Goal: Transaction & Acquisition: Purchase product/service

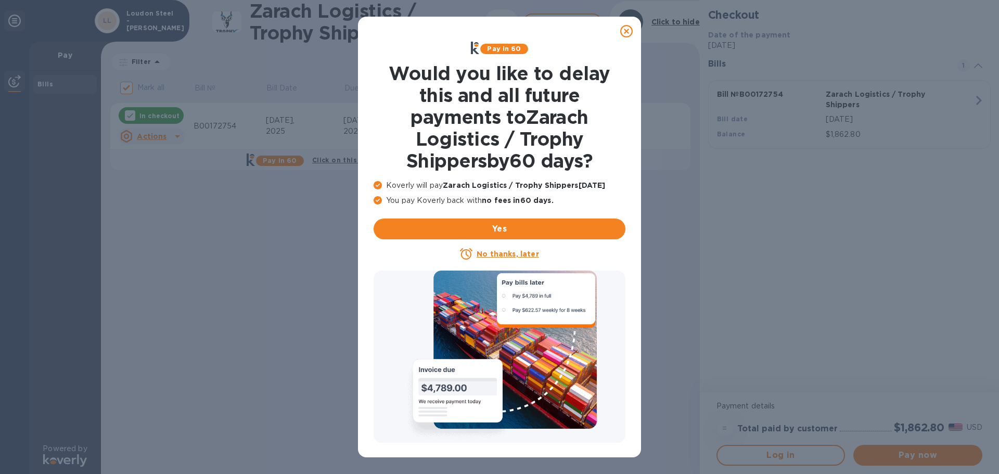
click at [489, 254] on u "No thanks, later" at bounding box center [508, 254] width 62 height 8
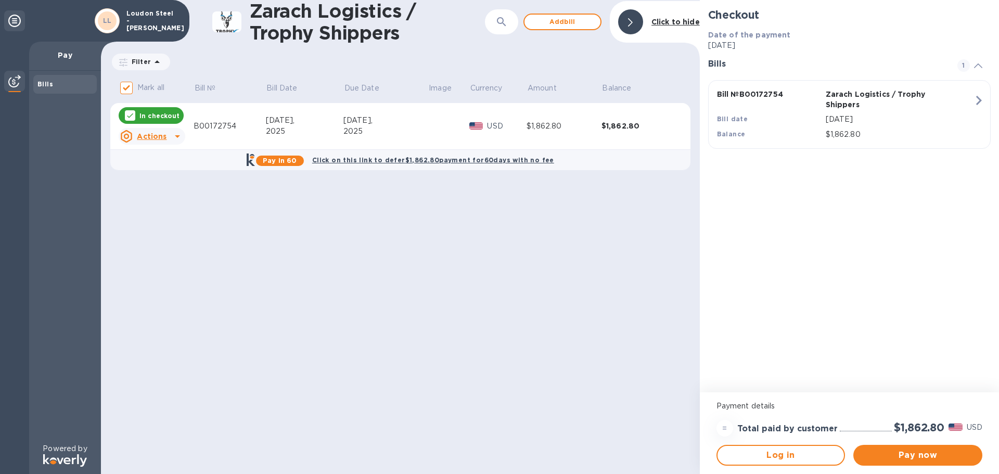
click at [176, 136] on icon at bounding box center [177, 136] width 5 height 3
click at [176, 136] on div at bounding box center [499, 237] width 999 height 474
click at [911, 453] on span "Pay now" at bounding box center [918, 455] width 112 height 12
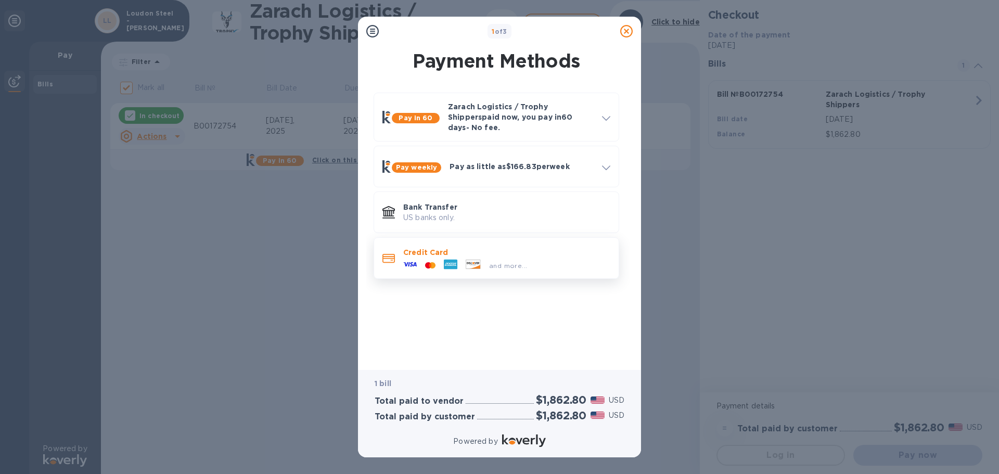
click at [413, 258] on icon at bounding box center [410, 265] width 14 height 14
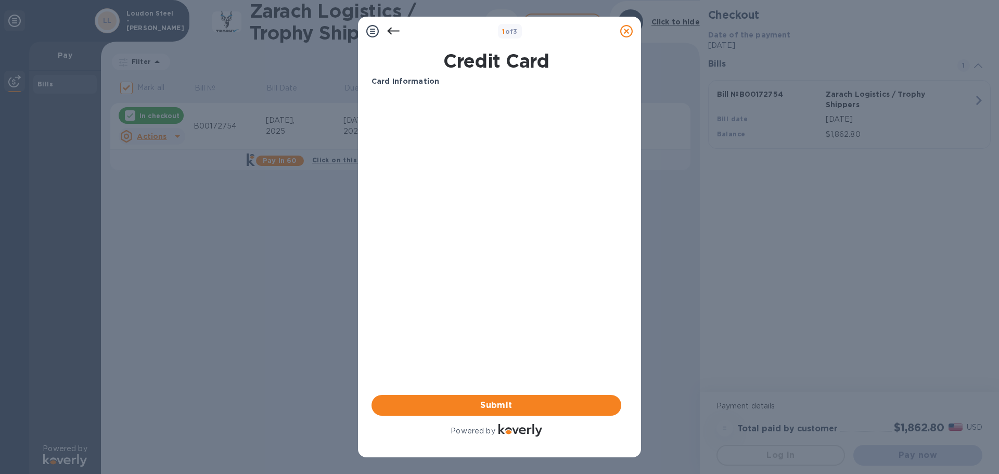
click at [390, 81] on b "Card Information" at bounding box center [406, 81] width 68 height 8
click at [443, 81] on p "Card Information" at bounding box center [497, 81] width 250 height 11
click at [468, 62] on h1 "Credit Card" at bounding box center [496, 61] width 258 height 22
click at [506, 408] on span "Submit" at bounding box center [496, 405] width 233 height 12
click at [369, 29] on icon at bounding box center [372, 31] width 12 height 12
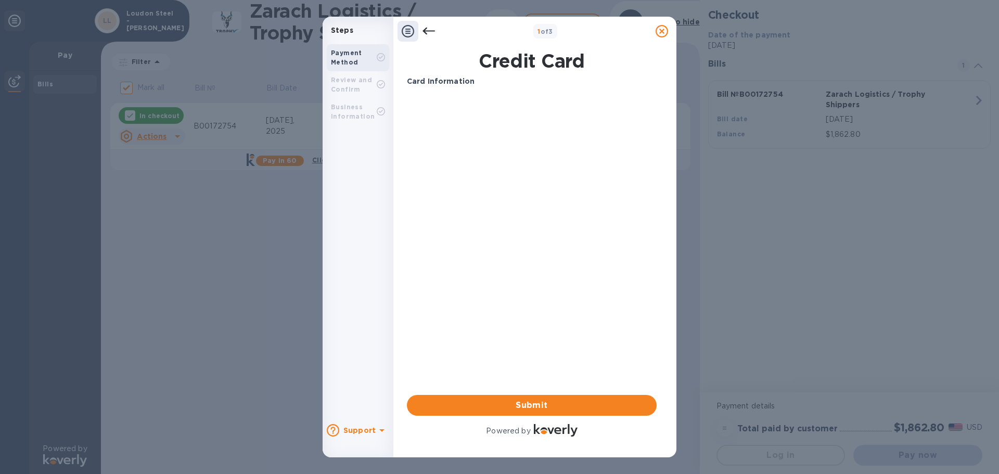
click at [383, 88] on div at bounding box center [381, 85] width 8 height 10
click at [362, 433] on b "Support" at bounding box center [359, 430] width 32 height 8
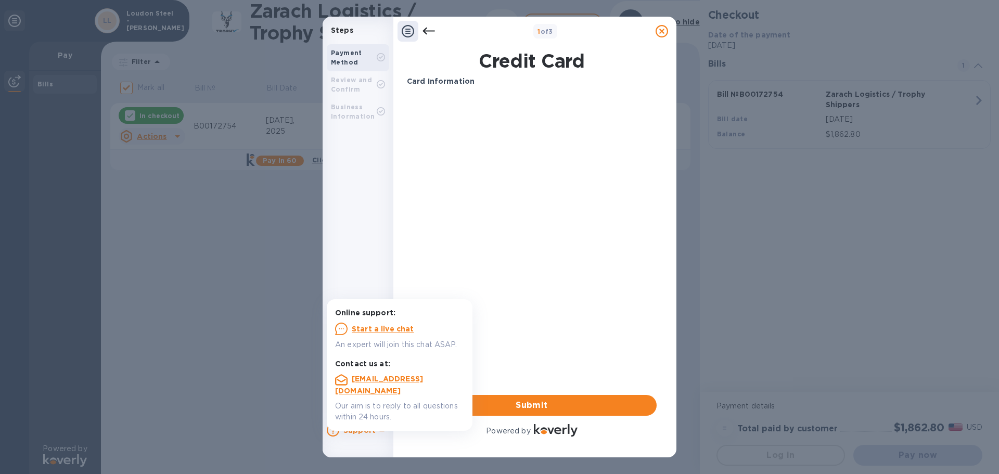
click at [236, 283] on div "Steps Payment Method Review and Confirm Business Information Support 1 of 3 Cre…" at bounding box center [499, 237] width 999 height 474
click at [529, 303] on div "Card Information Your browser does not support iframes Submit Powered by" at bounding box center [532, 257] width 250 height 363
click at [411, 36] on icon at bounding box center [408, 31] width 12 height 12
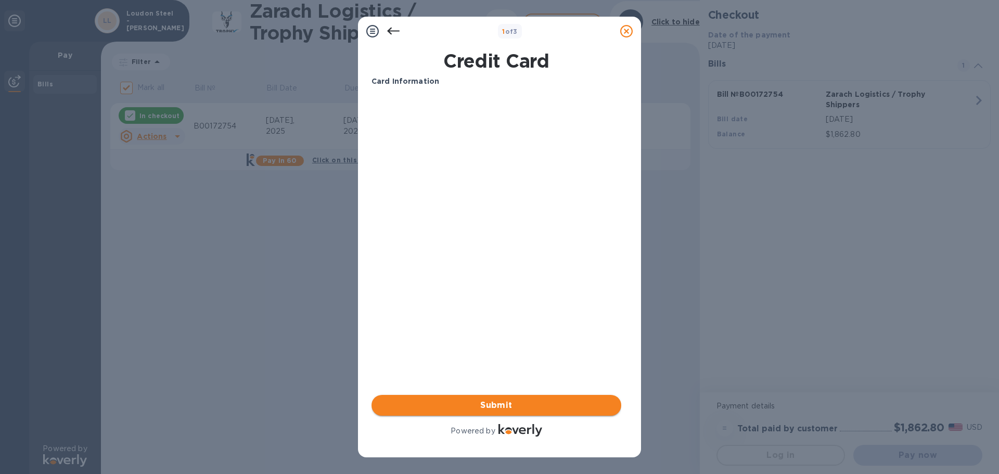
click at [490, 403] on span "Submit" at bounding box center [496, 405] width 233 height 12
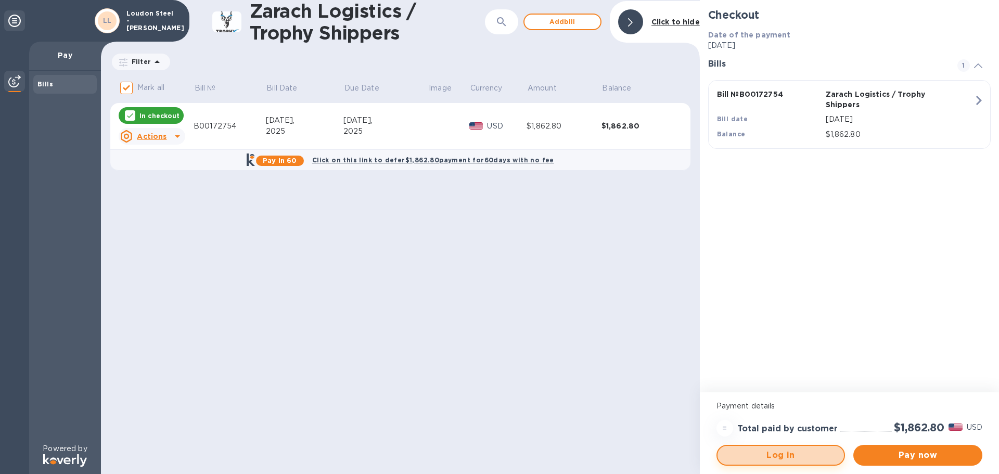
click at [773, 459] on span "Log in" at bounding box center [781, 455] width 110 height 12
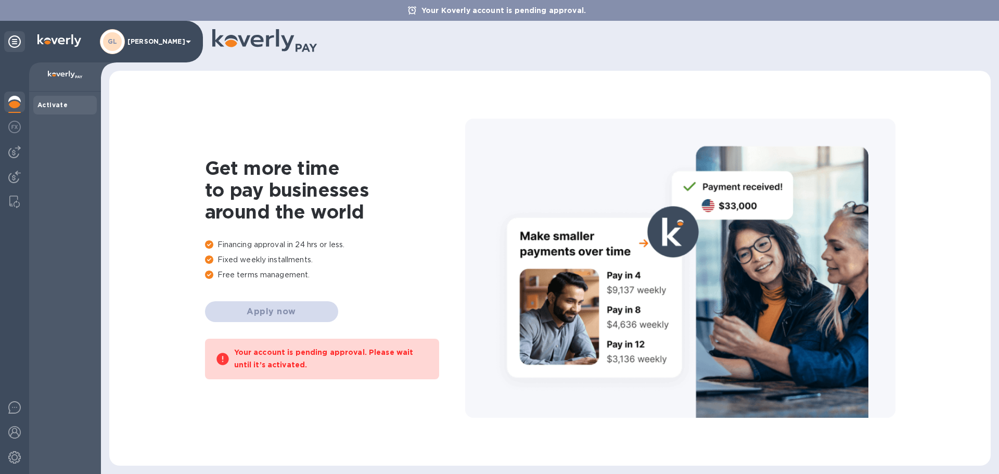
click at [169, 43] on p "[PERSON_NAME]" at bounding box center [153, 41] width 52 height 7
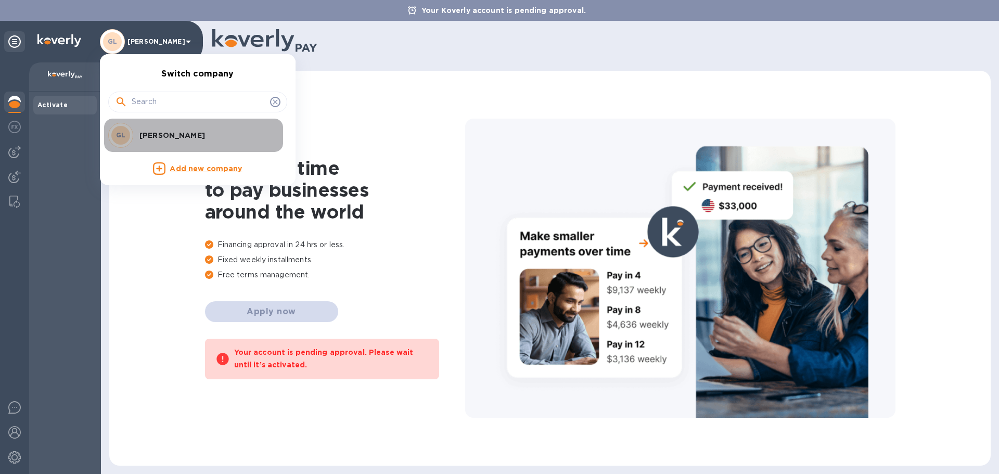
click at [156, 135] on p "[PERSON_NAME]" at bounding box center [204, 135] width 131 height 10
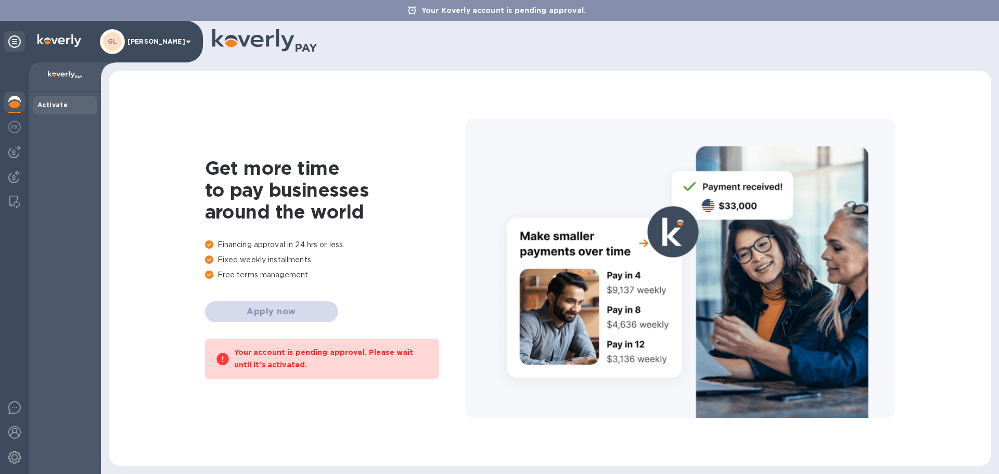
click at [58, 104] on b "Activate" at bounding box center [52, 105] width 30 height 8
click at [14, 155] on img at bounding box center [14, 152] width 12 height 12
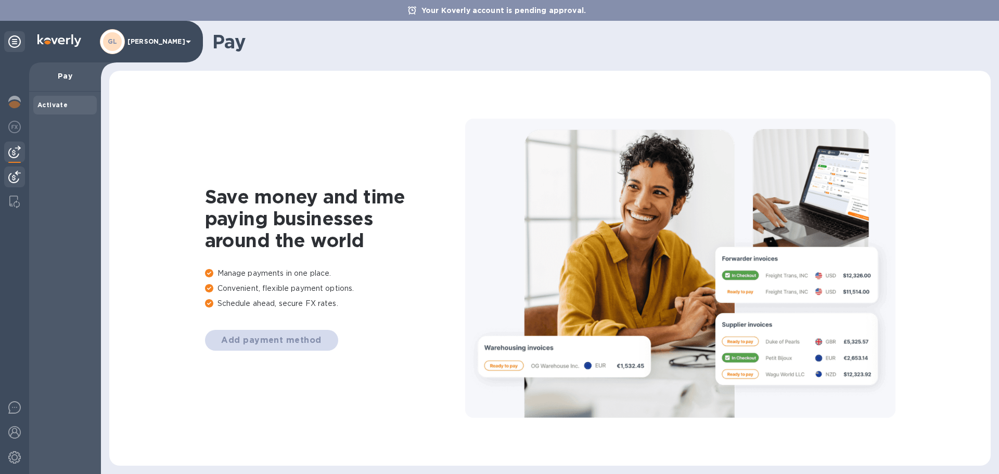
click at [14, 172] on img at bounding box center [14, 177] width 12 height 12
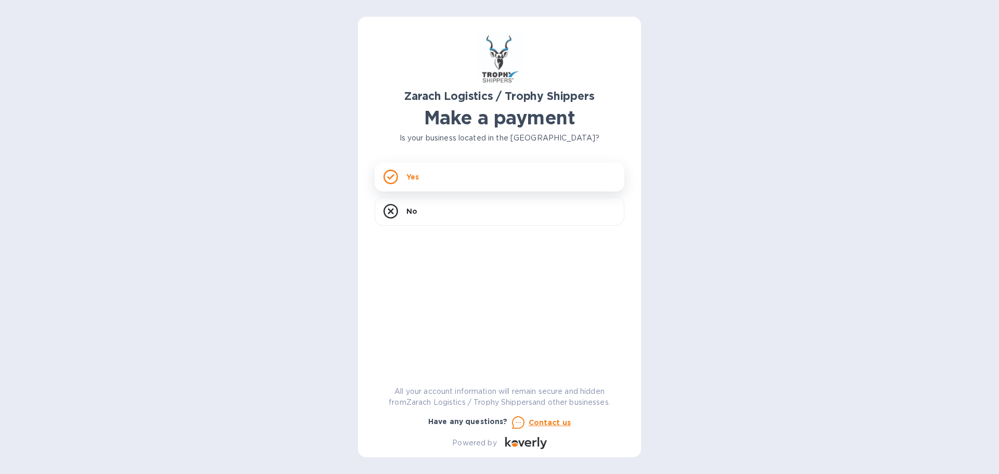
click at [426, 173] on div "Yes" at bounding box center [500, 176] width 250 height 29
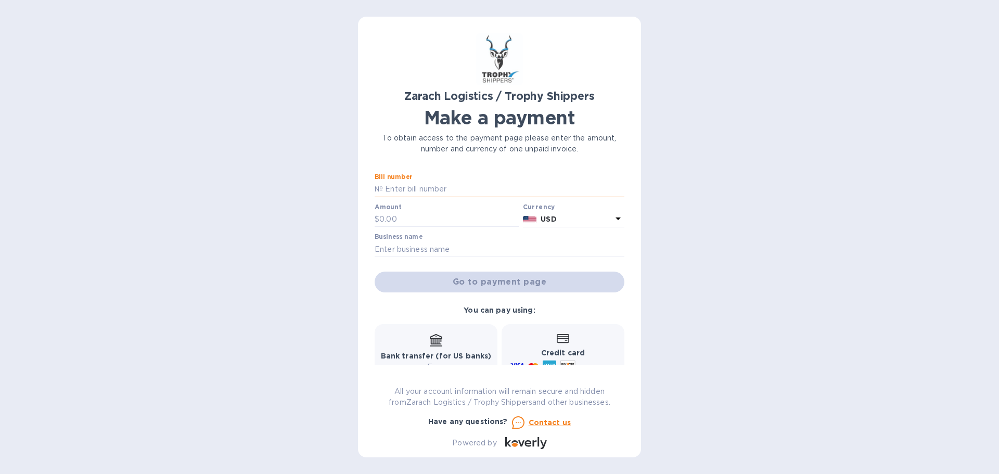
click at [424, 194] on input "text" at bounding box center [503, 190] width 241 height 16
type input "B00172754"
click at [431, 219] on input "text" at bounding box center [448, 220] width 139 height 16
type input "1,862.80"
click at [430, 251] on input "text" at bounding box center [500, 249] width 250 height 16
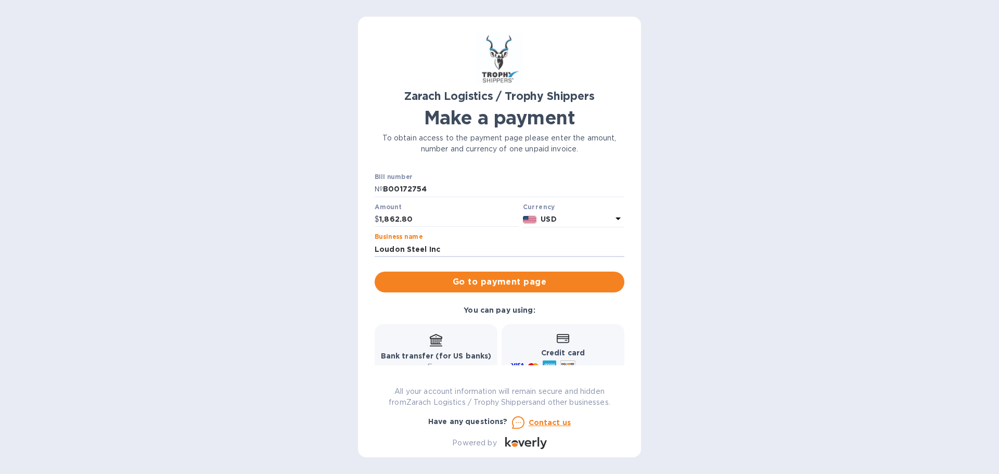
drag, startPoint x: 459, startPoint y: 248, endPoint x: 354, endPoint y: 253, distance: 105.8
click at [354, 253] on div "Zarach Logistics / Trophy Shippers Make a payment To obtain access to the payme…" at bounding box center [499, 237] width 999 height 474
type input "[PERSON_NAME]"
click at [417, 343] on div "Bank transfer (for US banks) Free" at bounding box center [436, 353] width 111 height 39
click at [524, 347] on div "Credit card and more..." at bounding box center [562, 354] width 109 height 40
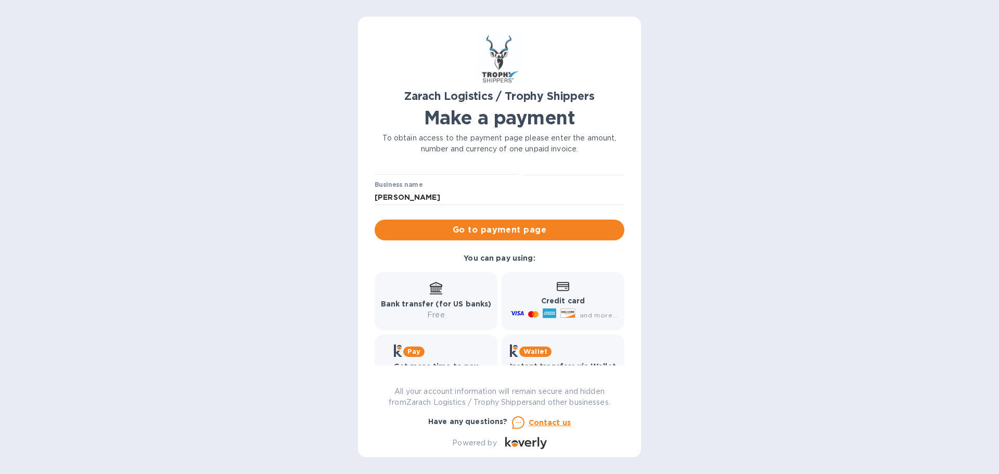
scroll to position [34, 0]
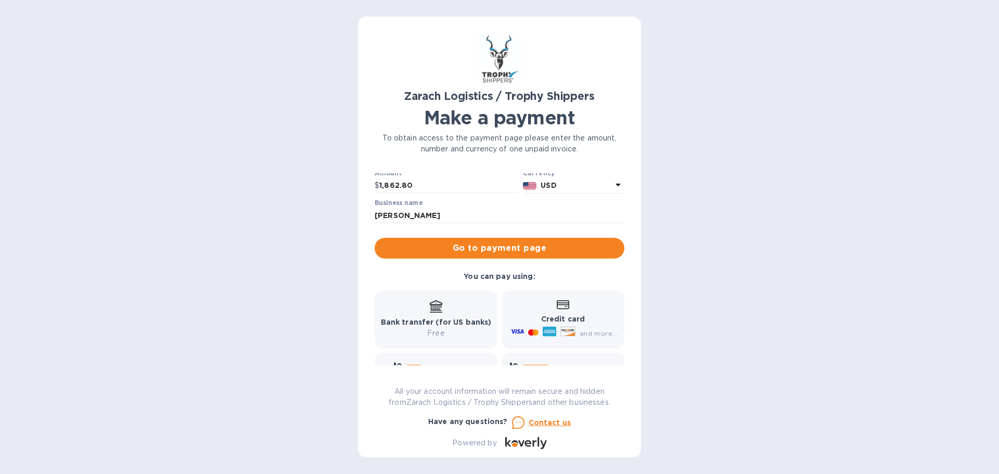
click at [537, 313] on div "Credit card and more..." at bounding box center [562, 320] width 109 height 40
click at [510, 248] on span "Go to payment page" at bounding box center [499, 248] width 233 height 12
